Goal: Book appointment/travel/reservation

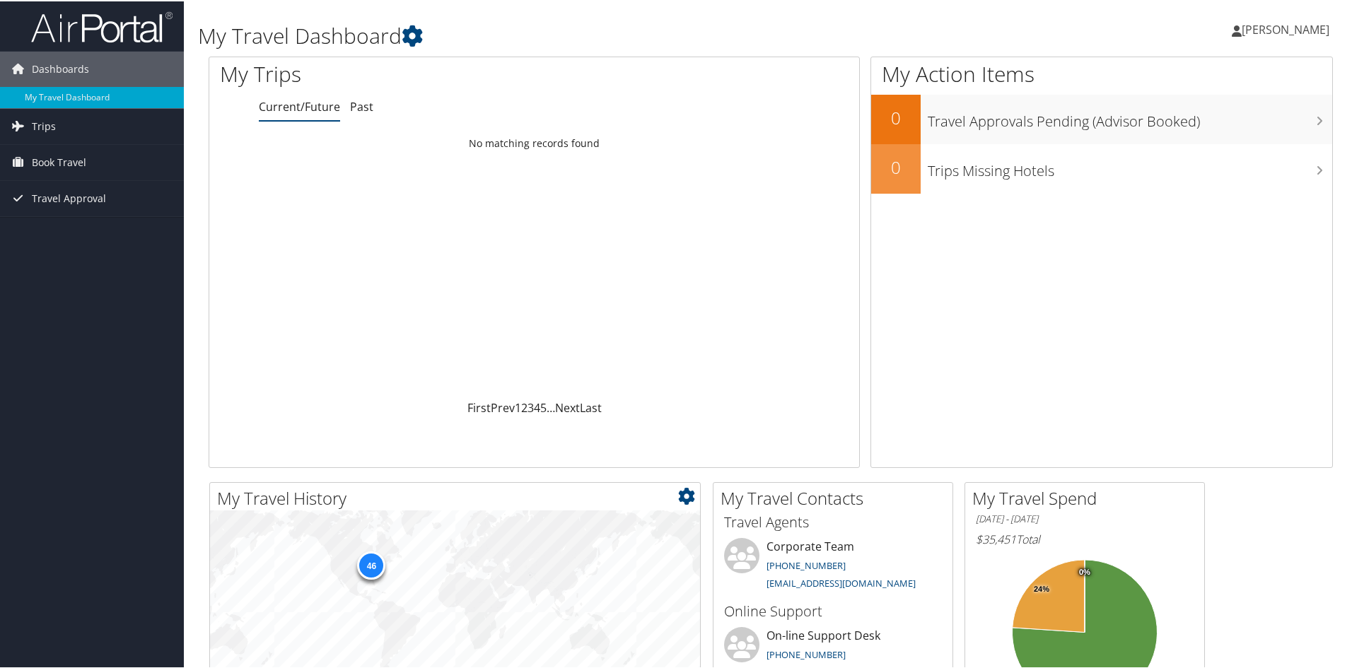
click at [370, 563] on div "46" at bounding box center [371, 563] width 28 height 28
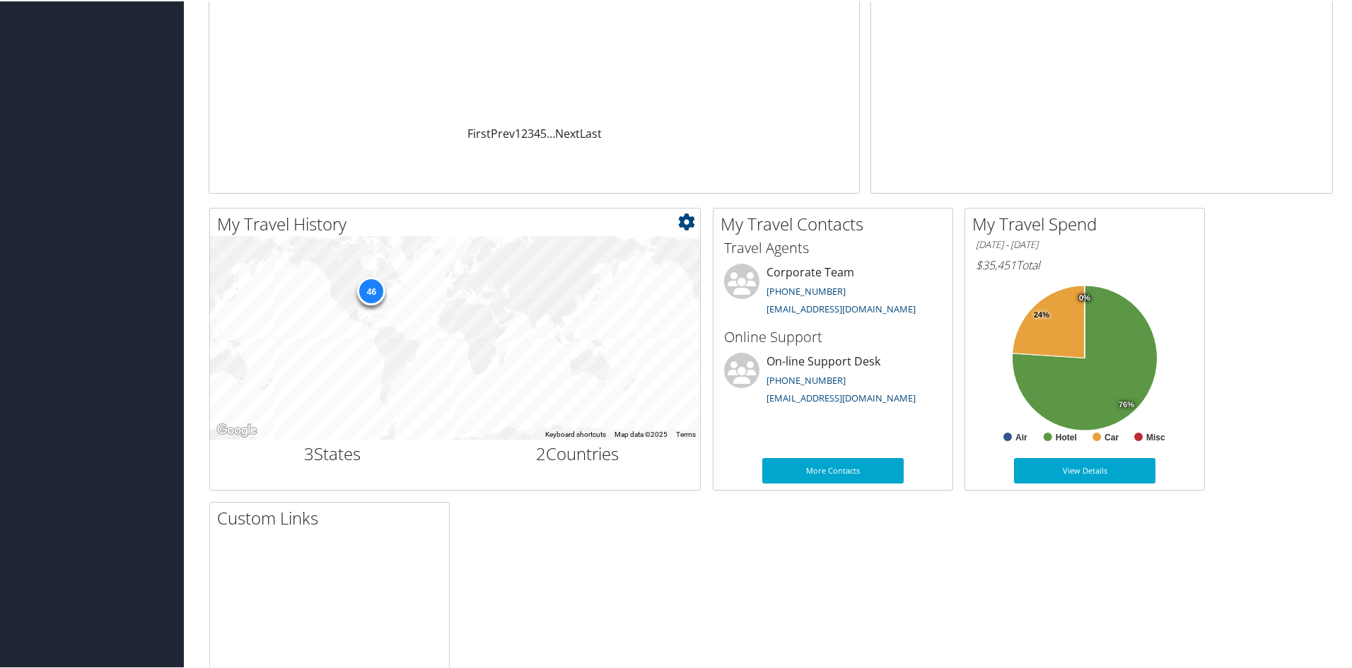
scroll to position [283, 0]
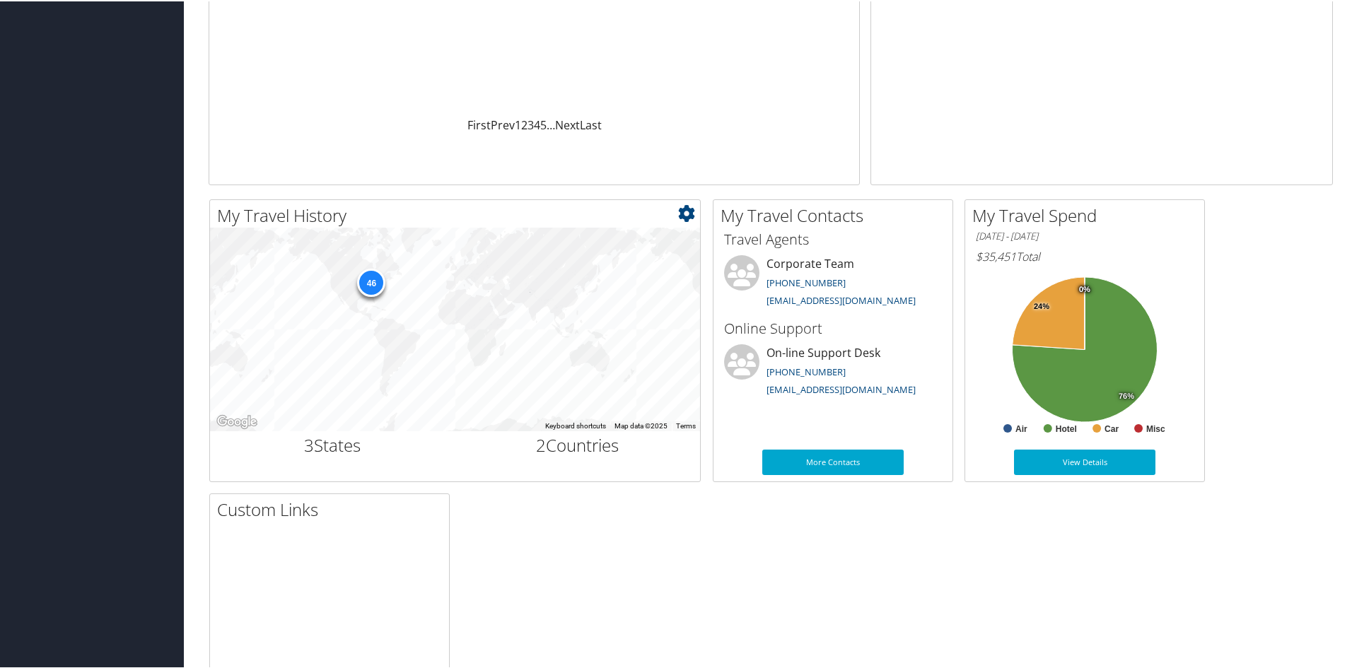
click at [367, 279] on div "46" at bounding box center [371, 281] width 28 height 28
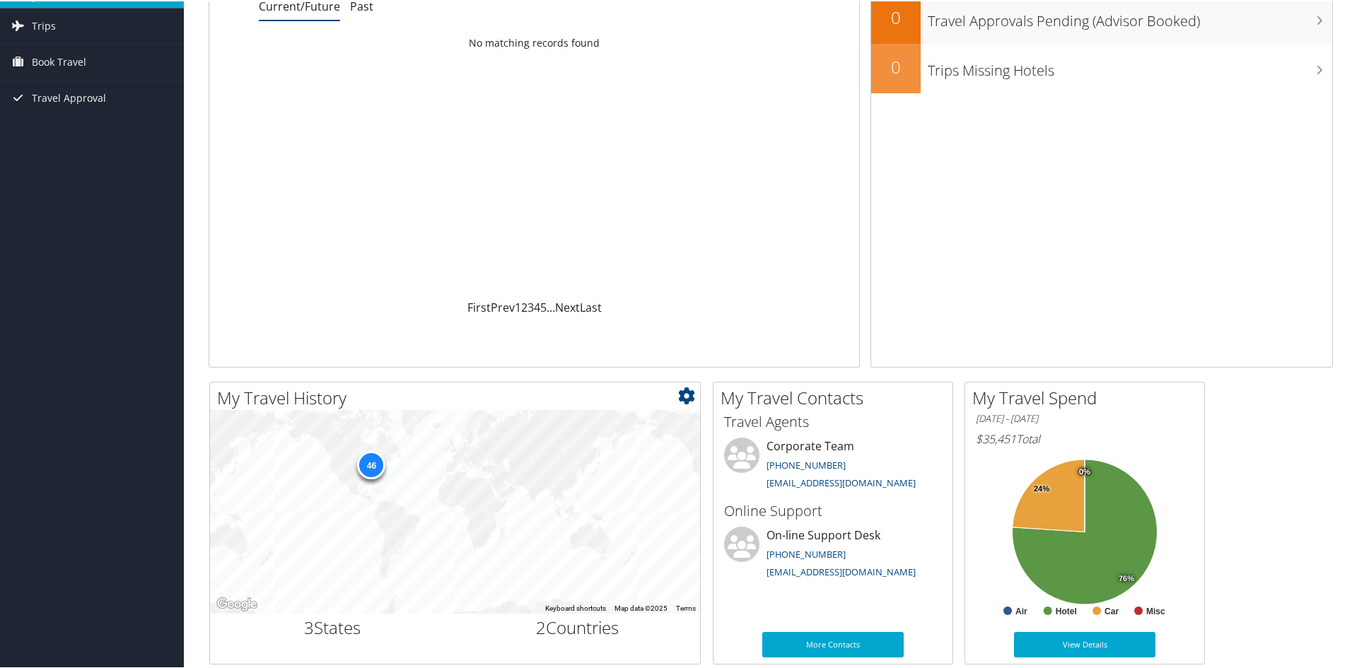
scroll to position [0, 0]
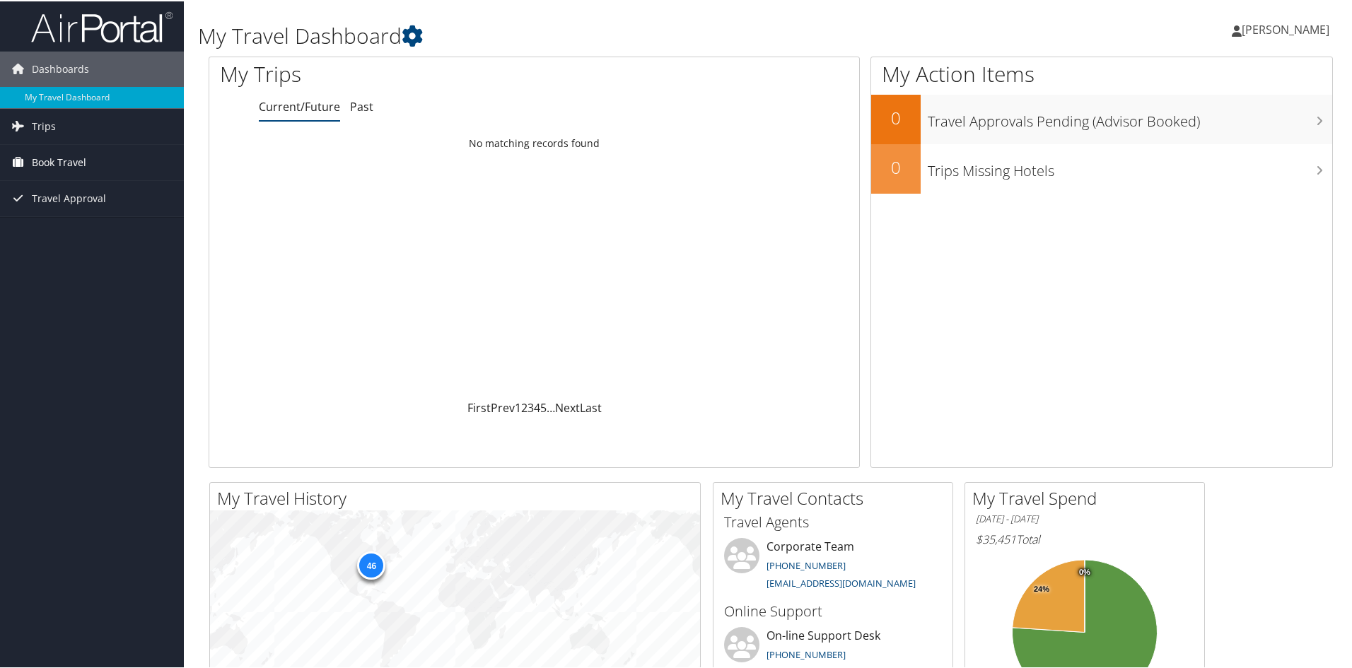
click at [52, 167] on span "Book Travel" at bounding box center [59, 161] width 54 height 35
click at [57, 231] on link "Book/Manage Online Trips" at bounding box center [92, 231] width 184 height 21
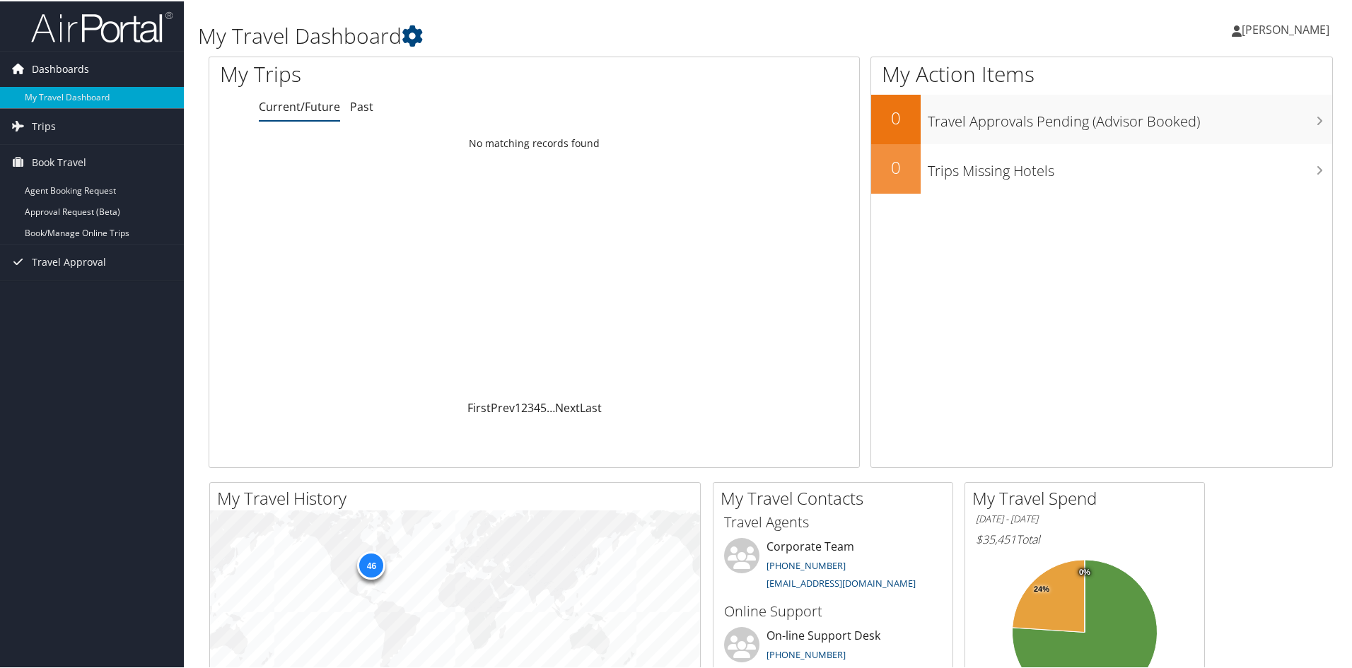
click at [56, 67] on span "Dashboards" at bounding box center [60, 67] width 57 height 35
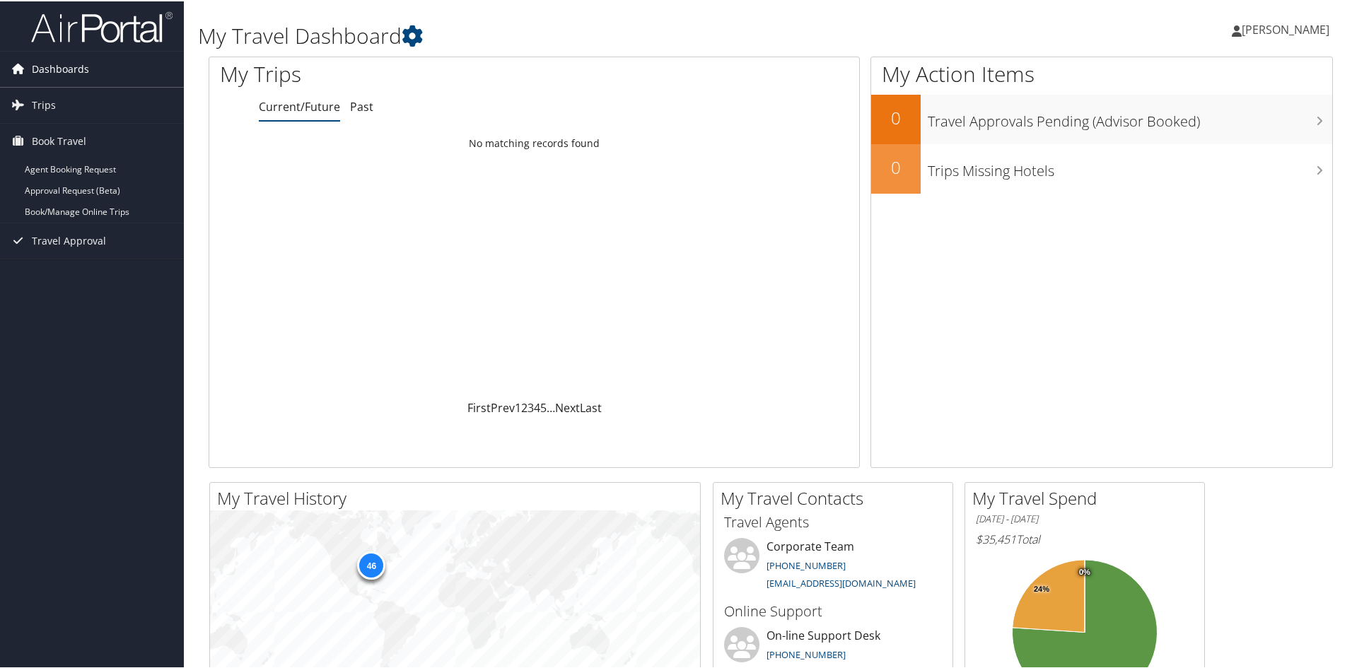
click at [56, 70] on span "Dashboards" at bounding box center [60, 67] width 57 height 35
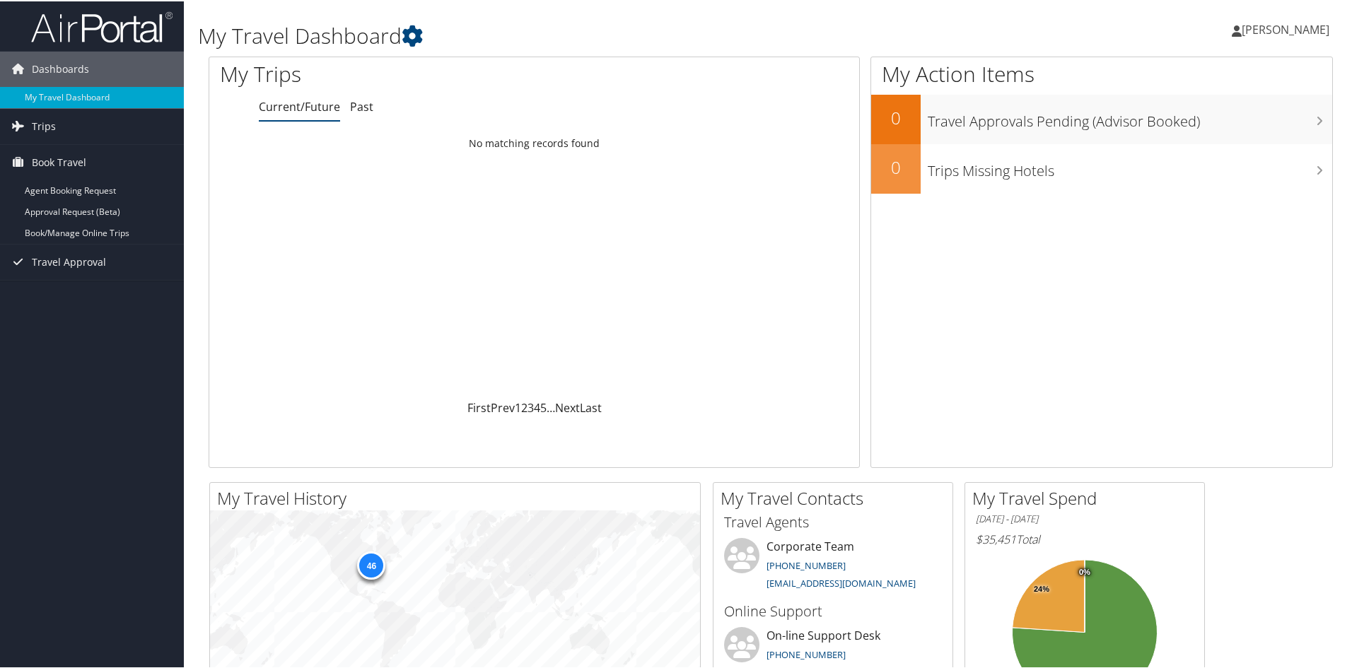
click at [1288, 25] on span "[PERSON_NAME]" at bounding box center [1285, 29] width 88 height 16
click at [1208, 81] on link "My Settings" at bounding box center [1248, 78] width 158 height 24
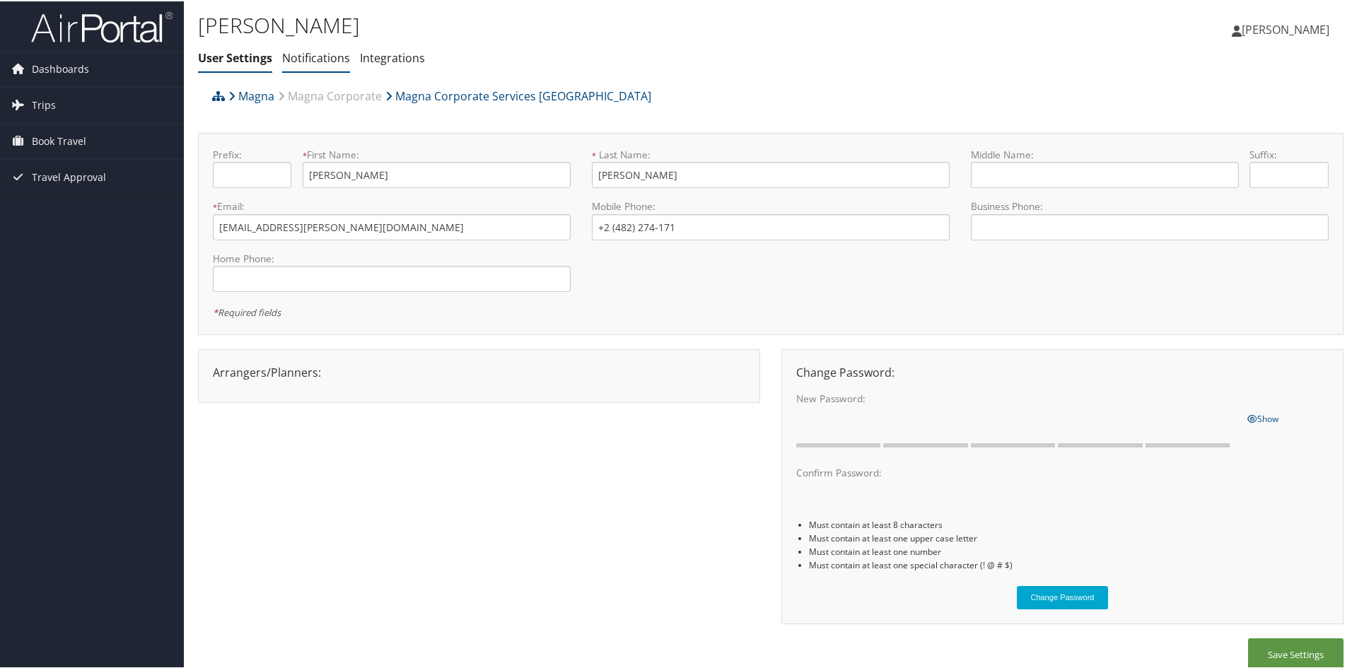
click at [325, 55] on link "Notifications" at bounding box center [316, 57] width 68 height 16
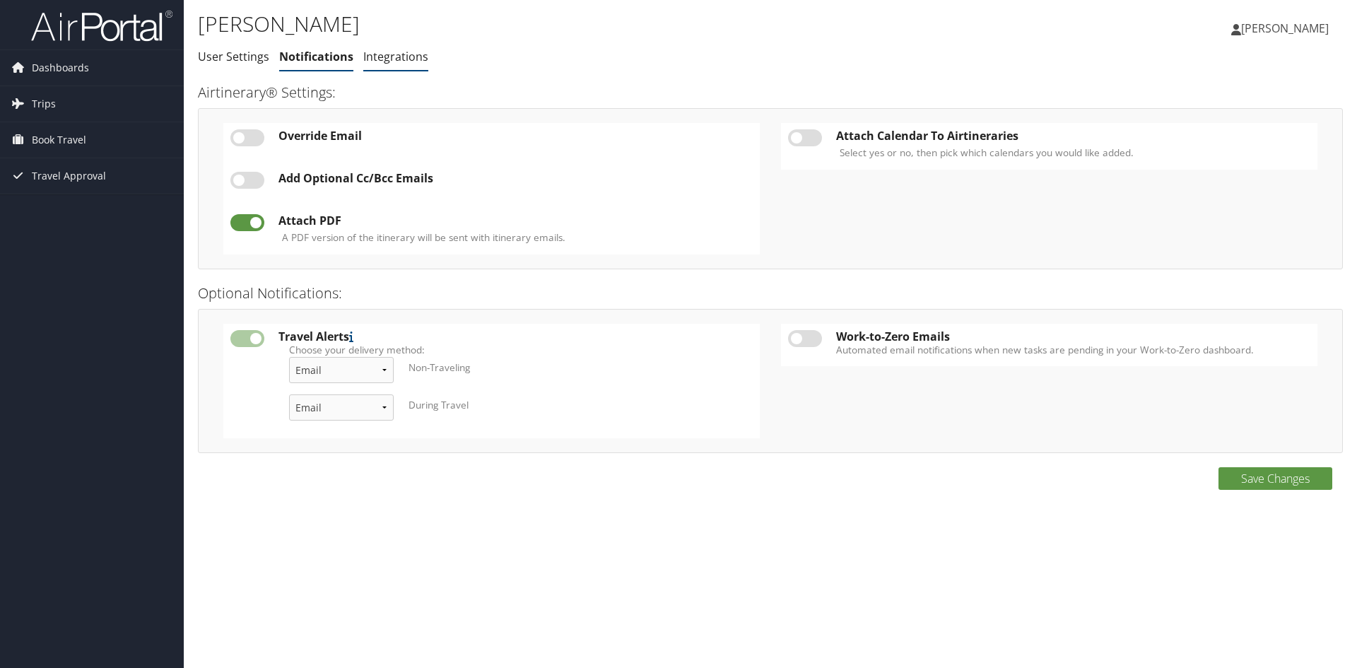
click at [389, 57] on link "Integrations" at bounding box center [395, 57] width 65 height 16
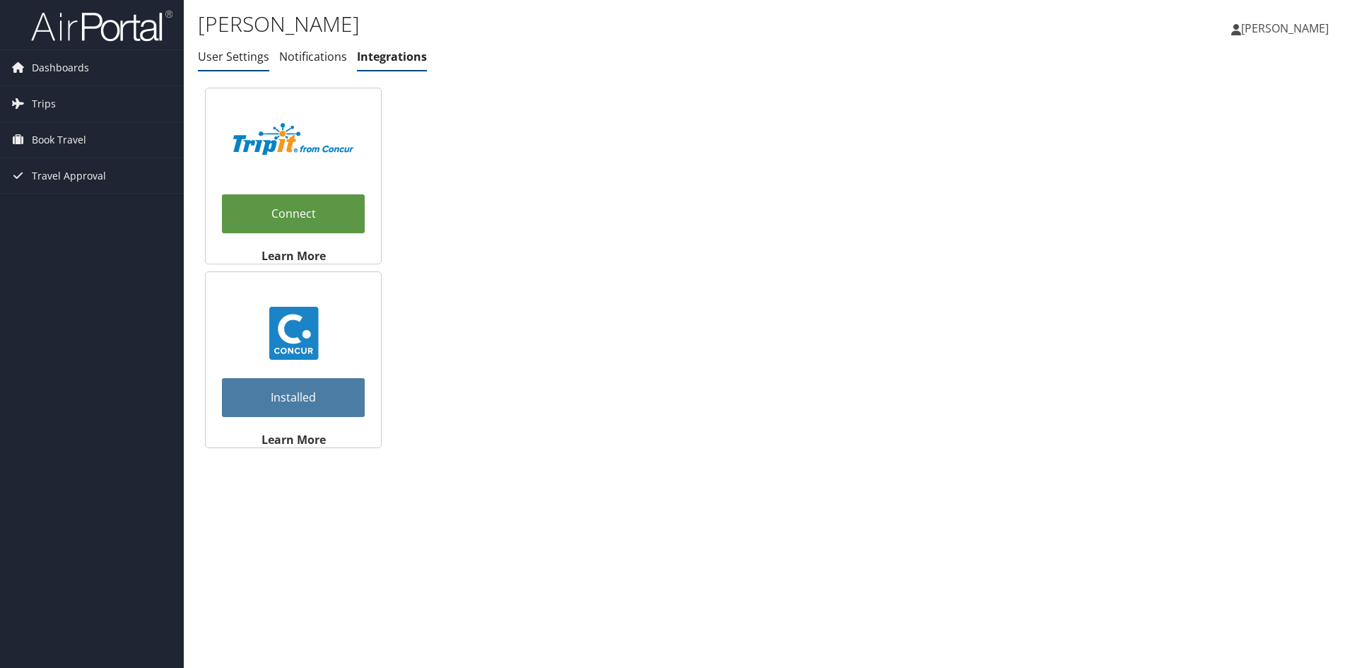
click at [234, 64] on link "User Settings" at bounding box center [233, 57] width 71 height 16
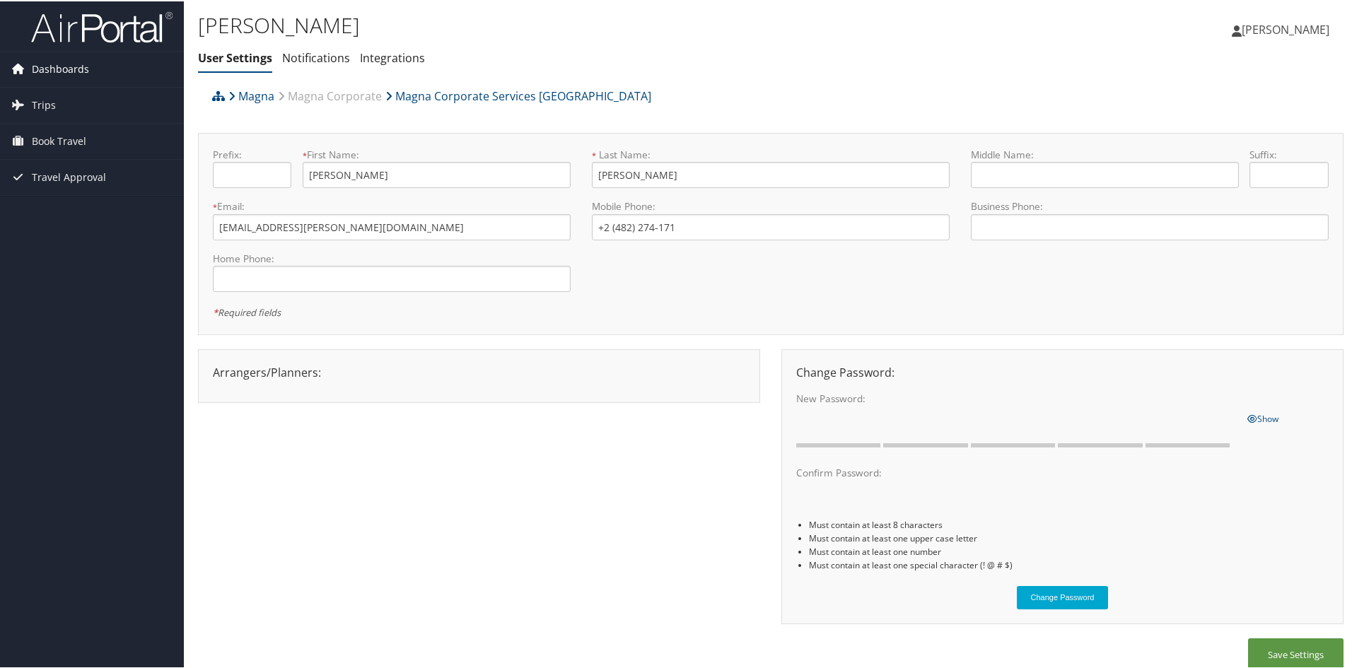
click at [45, 73] on span "Dashboards" at bounding box center [60, 67] width 57 height 35
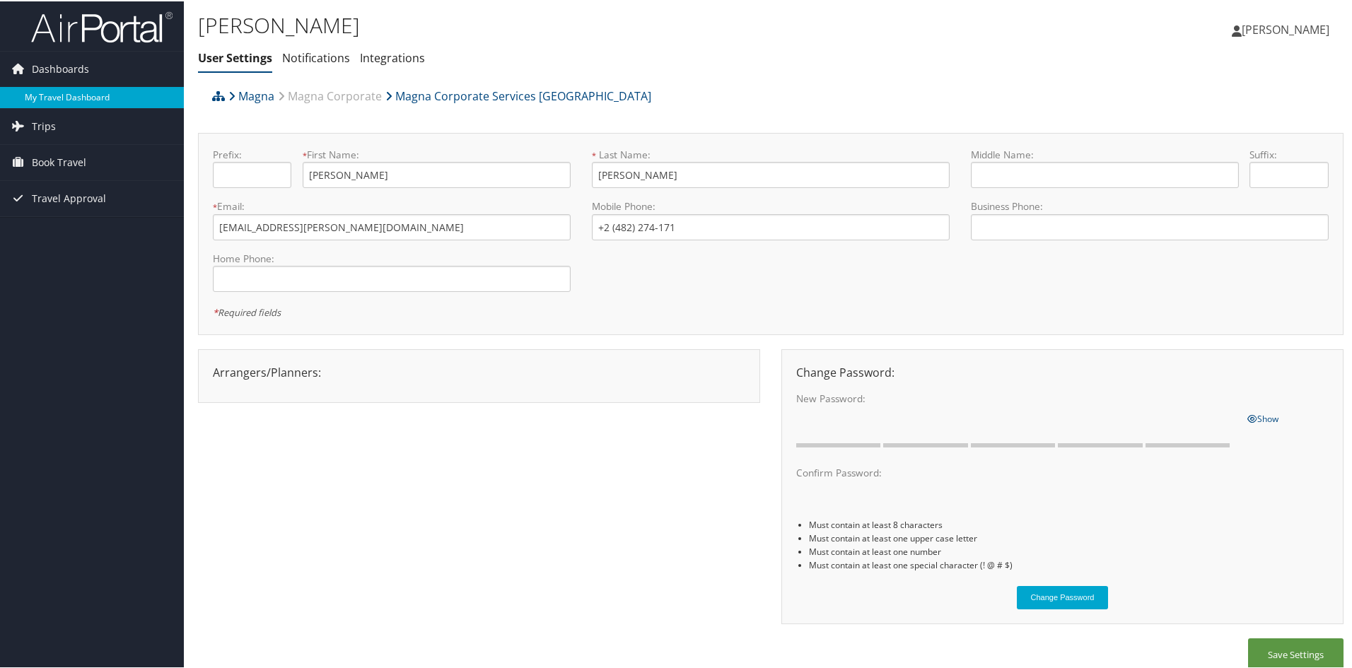
click at [53, 100] on link "My Travel Dashboard" at bounding box center [92, 96] width 184 height 21
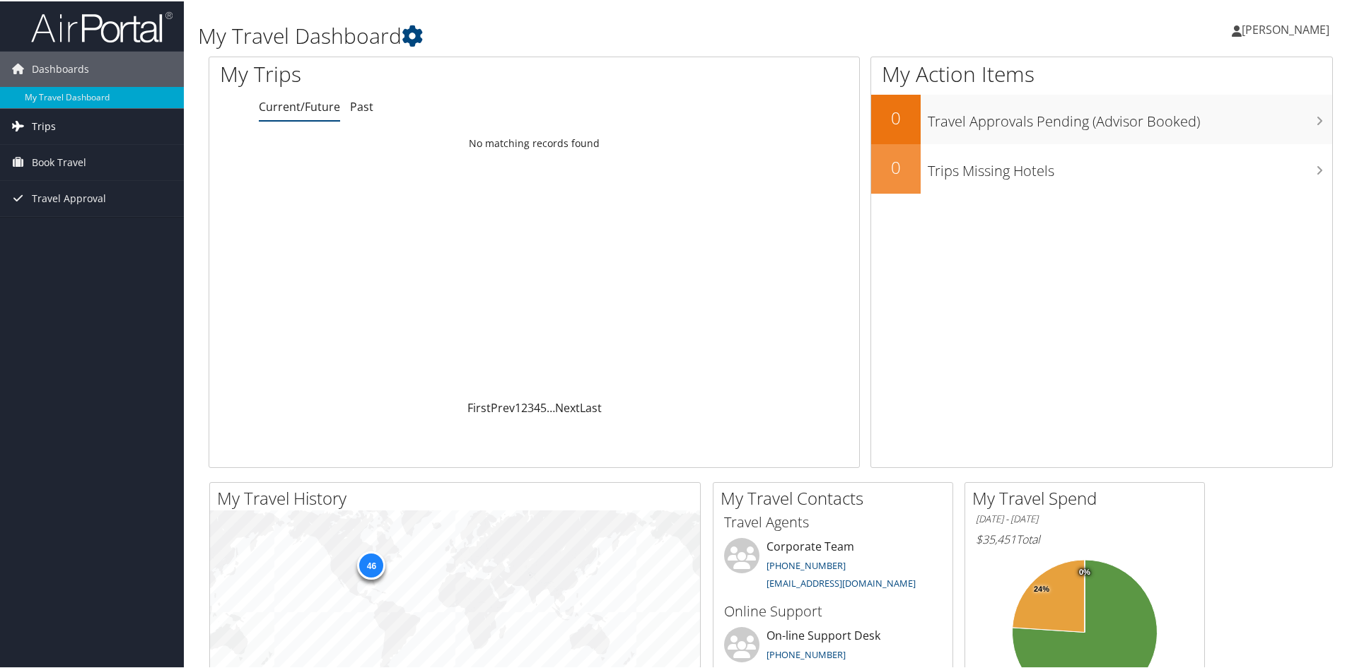
click at [33, 129] on span "Trips" at bounding box center [44, 124] width 24 height 35
click at [57, 261] on span "Travel Approval" at bounding box center [69, 260] width 74 height 35
click at [60, 226] on span "Book Travel" at bounding box center [59, 224] width 54 height 35
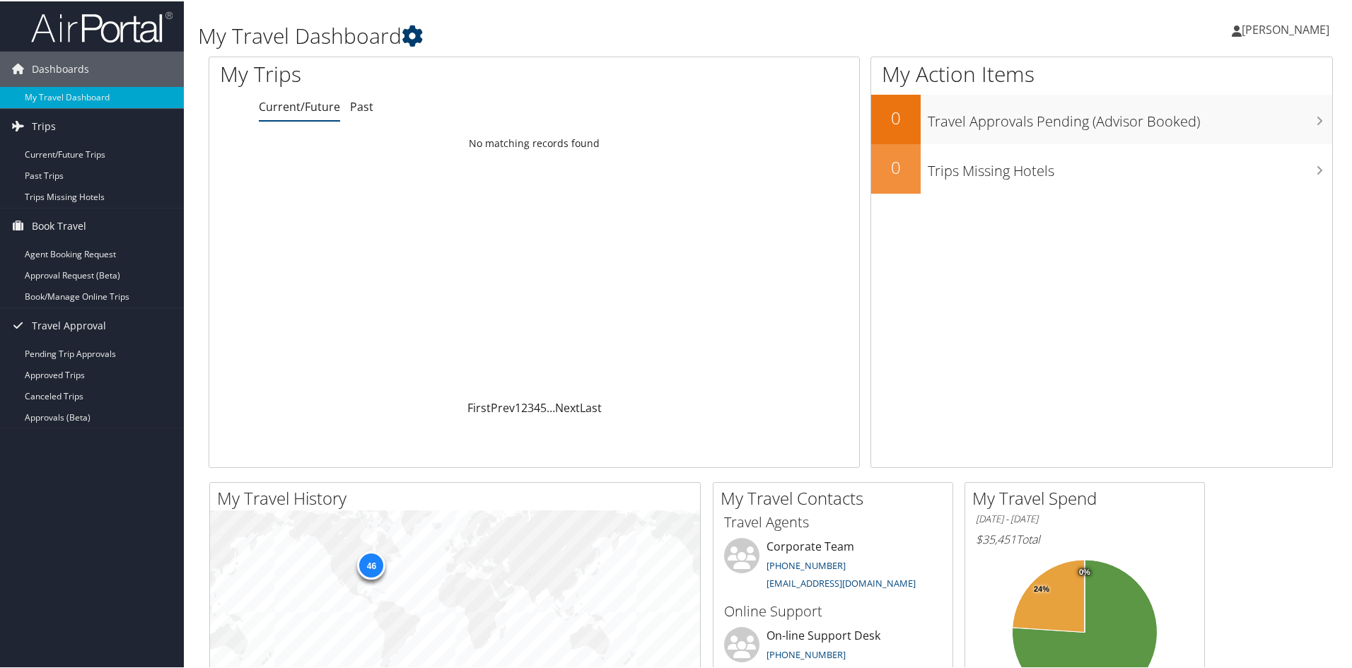
click at [419, 30] on icon at bounding box center [412, 34] width 21 height 21
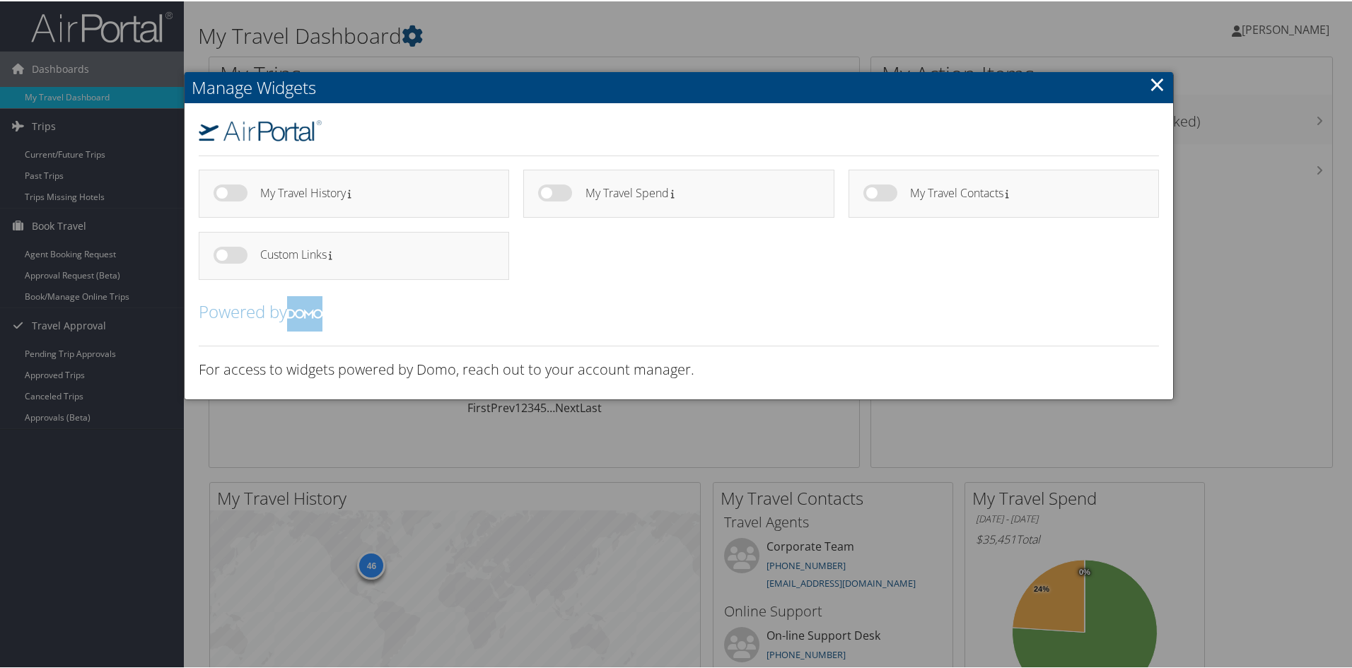
click at [1149, 84] on link "×" at bounding box center [1157, 83] width 16 height 28
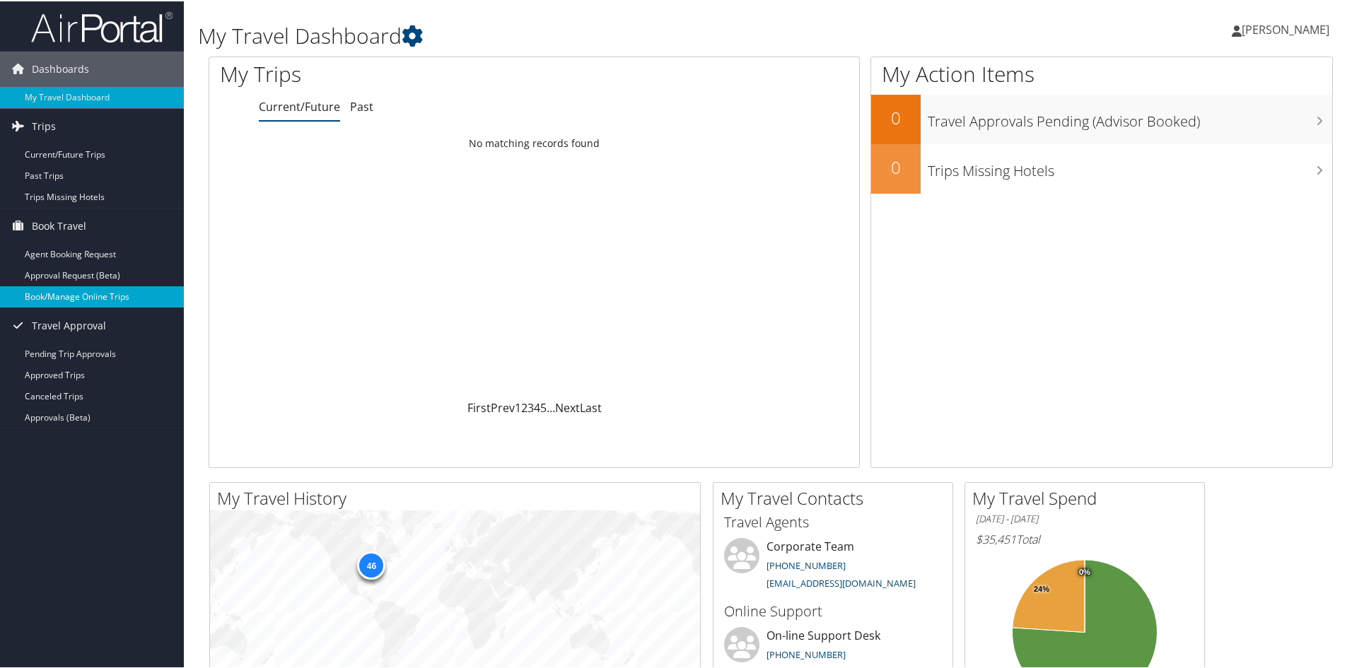
click at [78, 293] on link "Book/Manage Online Trips" at bounding box center [92, 295] width 184 height 21
